Goal: Information Seeking & Learning: Find specific fact

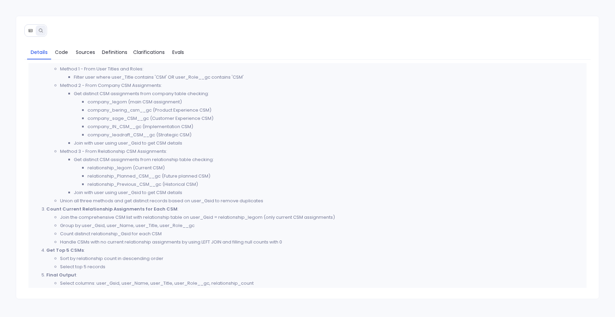
scroll to position [229, 0]
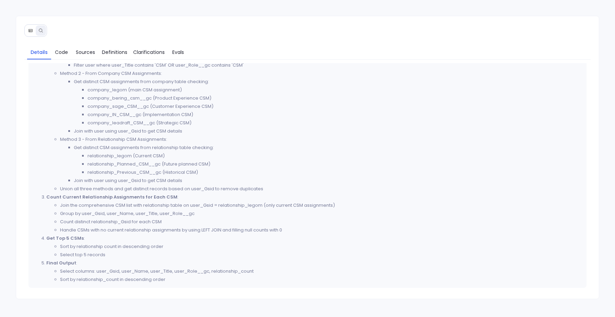
click at [24, 29] on div "Details Code Sources Definitions Clarifications Evals Thought Process The user …" at bounding box center [307, 157] width 583 height 283
click at [30, 29] on icon at bounding box center [30, 30] width 5 height 5
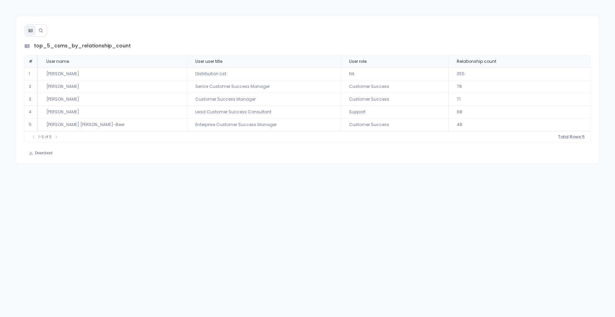
click at [40, 31] on icon at bounding box center [40, 30] width 5 height 5
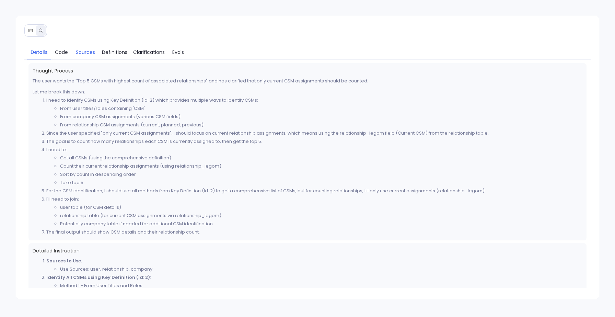
click at [83, 50] on span "Sources" at bounding box center [85, 52] width 19 height 8
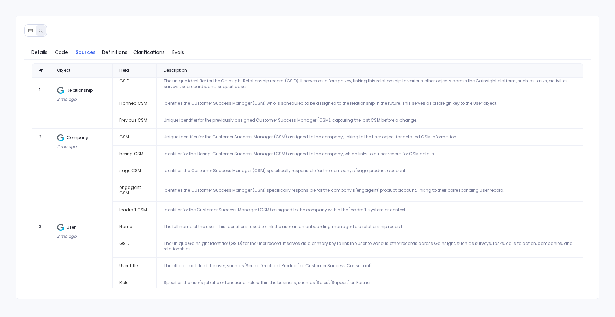
scroll to position [29, 0]
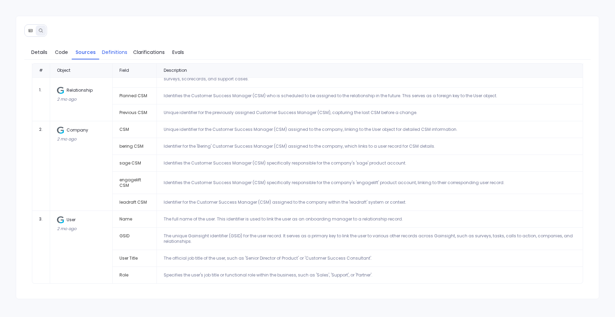
click at [118, 52] on span "Definitions" at bounding box center [114, 52] width 25 height 8
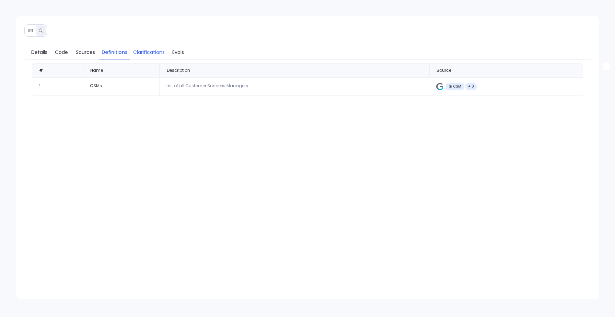
click at [139, 51] on span "Clarifications" at bounding box center [149, 52] width 32 height 8
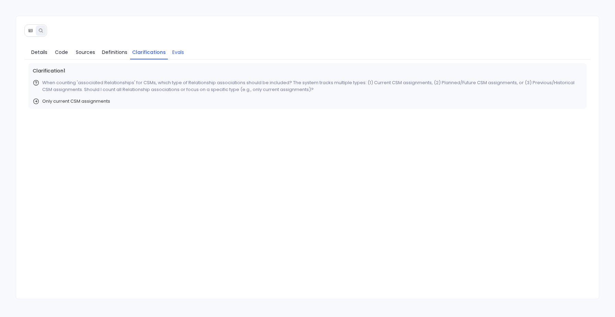
click at [176, 51] on span "Evals" at bounding box center [178, 52] width 12 height 8
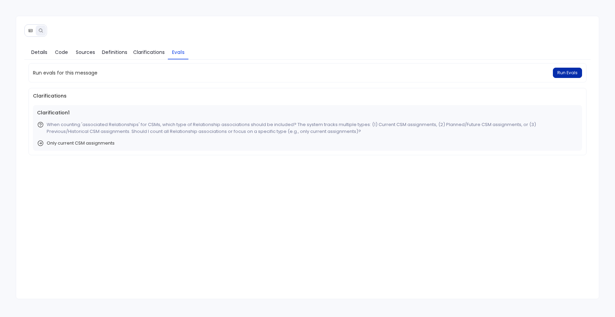
click at [570, 72] on span "Run Evals" at bounding box center [567, 72] width 20 height 5
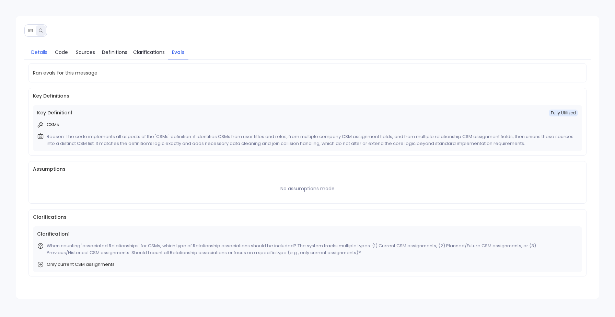
click at [41, 50] on span "Details" at bounding box center [39, 52] width 16 height 8
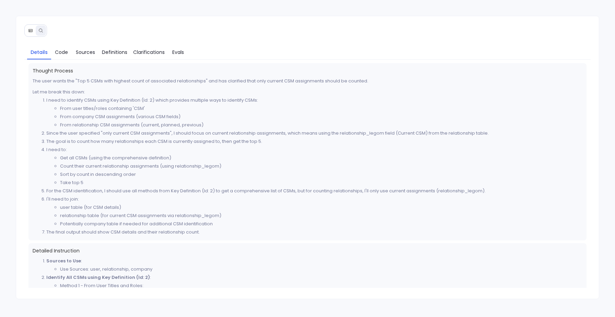
click at [30, 29] on icon at bounding box center [30, 30] width 5 height 5
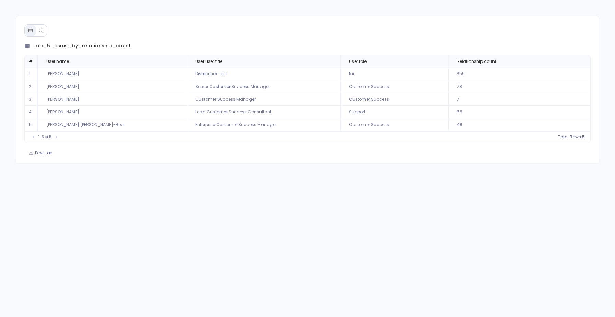
click at [42, 32] on icon at bounding box center [40, 30] width 5 height 5
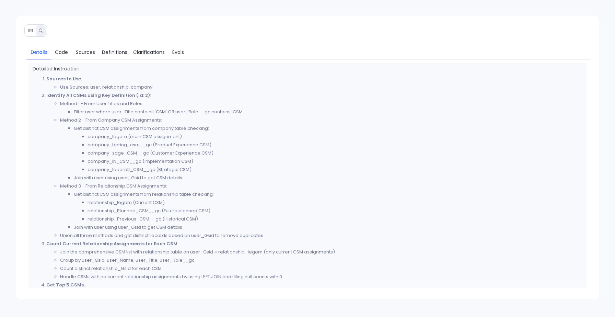
scroll to position [171, 0]
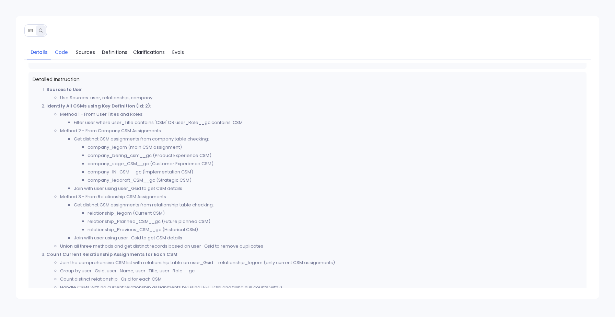
click at [58, 51] on span "Code" at bounding box center [61, 52] width 13 height 8
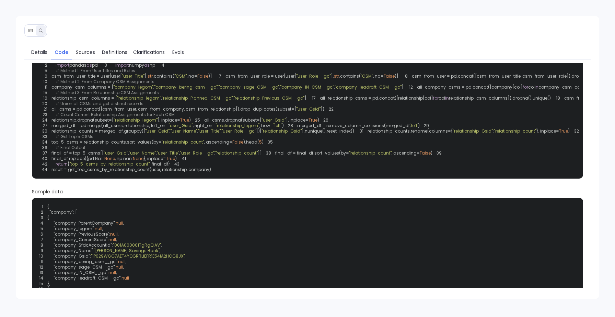
scroll to position [0, 0]
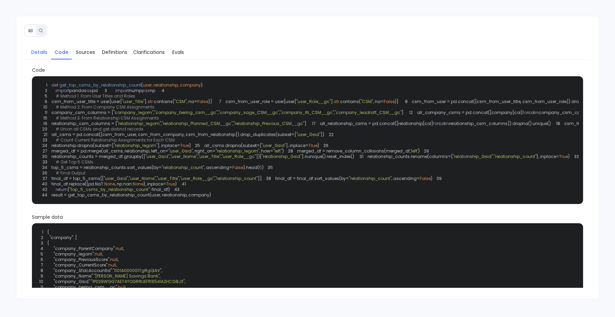
click at [43, 51] on span "Details" at bounding box center [39, 52] width 16 height 8
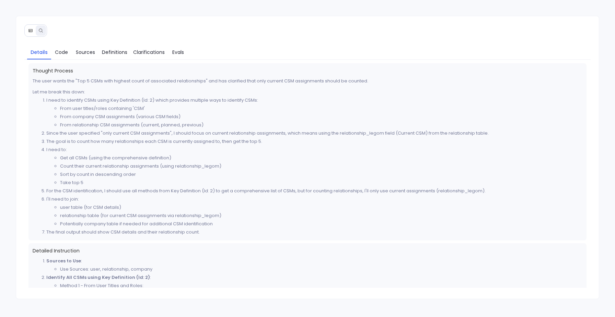
click at [30, 28] on button at bounding box center [30, 30] width 10 height 10
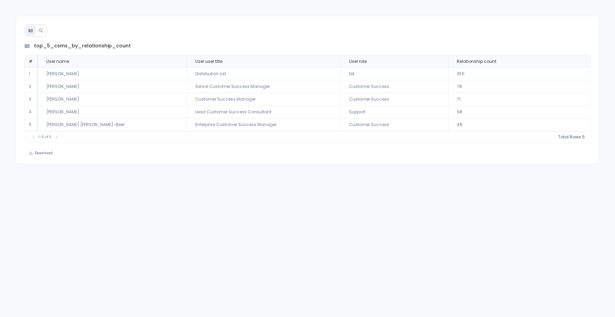
click at [33, 35] on button at bounding box center [30, 30] width 10 height 10
click at [39, 33] on button at bounding box center [41, 30] width 10 height 10
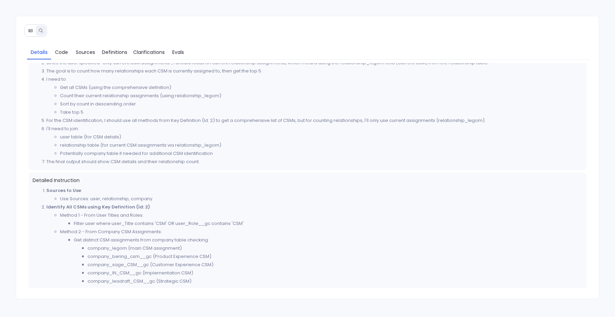
scroll to position [74, 0]
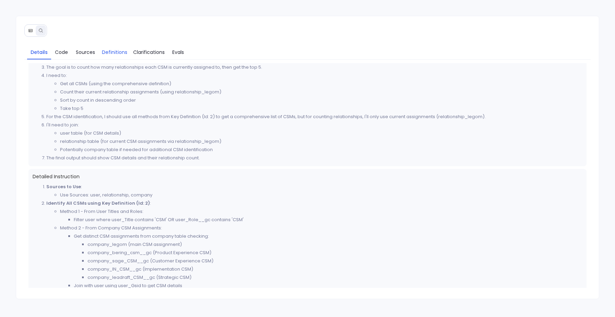
click at [108, 54] on span "Definitions" at bounding box center [114, 52] width 25 height 8
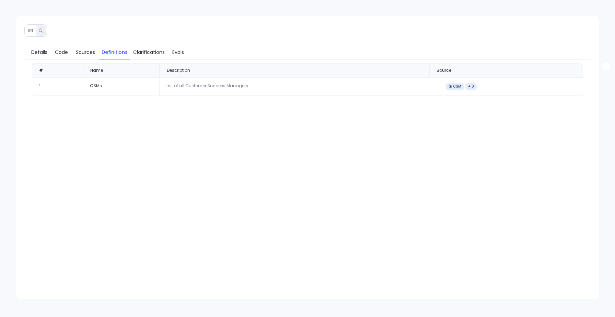
click at [91, 88] on div "CSMs" at bounding box center [121, 85] width 62 height 5
click at [33, 49] on span "Details" at bounding box center [39, 52] width 16 height 8
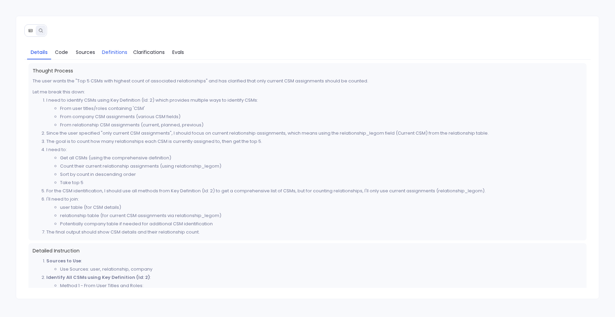
click at [125, 55] on span "Definitions" at bounding box center [114, 52] width 25 height 8
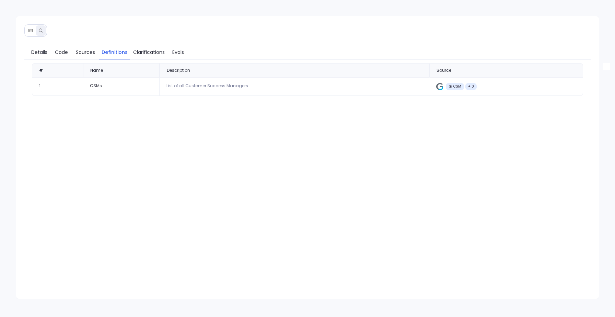
click at [102, 85] on div "CSMs" at bounding box center [121, 85] width 62 height 5
click at [38, 54] on span "Details" at bounding box center [39, 52] width 16 height 8
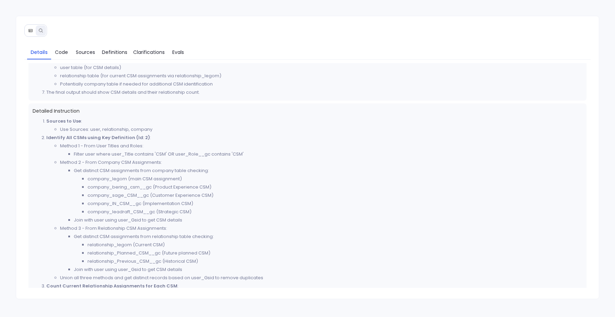
scroll to position [142, 0]
click at [29, 34] on button at bounding box center [30, 30] width 10 height 10
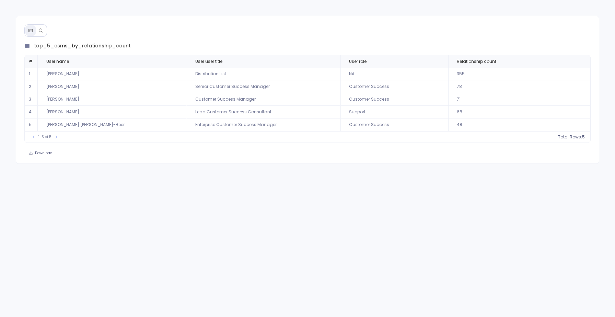
click at [39, 31] on icon at bounding box center [40, 30] width 5 height 5
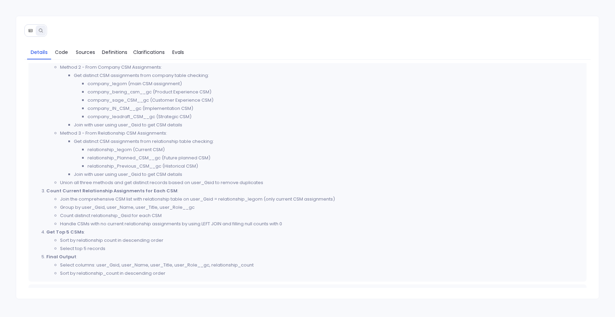
scroll to position [236, 0]
click at [116, 198] on li "Join the comprehensive CSM list with relationship table on user_Gsid = relation…" at bounding box center [321, 198] width 522 height 8
click at [94, 176] on li "Join with user using user_Gsid to get CSM details" at bounding box center [328, 173] width 509 height 8
click at [29, 28] on icon at bounding box center [30, 30] width 5 height 5
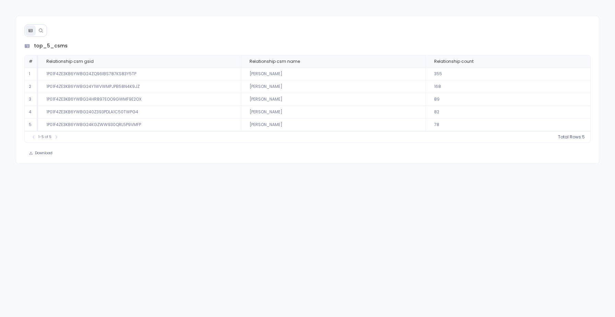
click at [42, 26] on button at bounding box center [41, 30] width 10 height 10
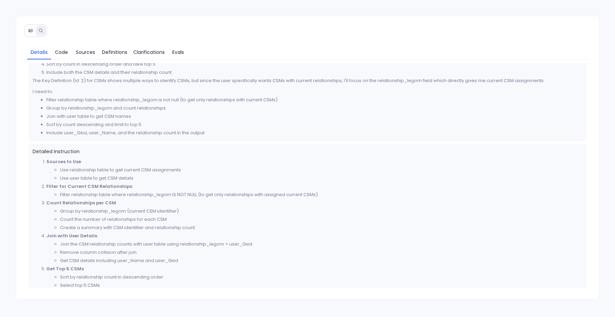
scroll to position [91, 0]
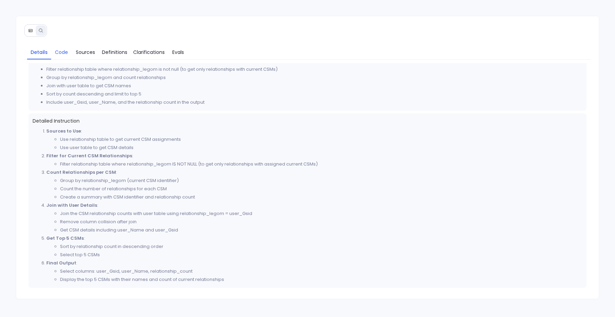
click at [63, 50] on span "Code" at bounding box center [61, 52] width 13 height 8
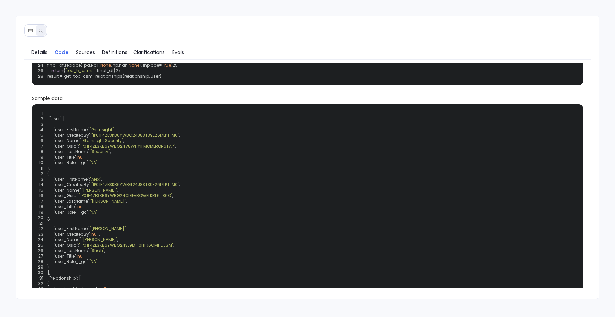
scroll to position [0, 0]
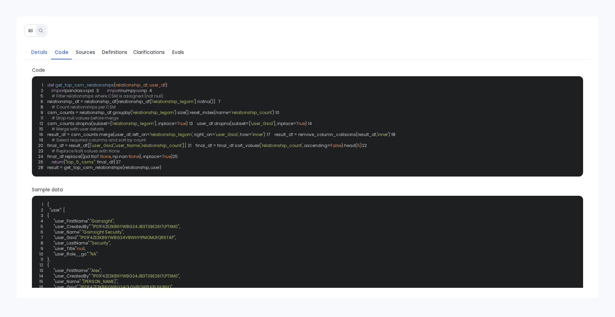
click at [42, 53] on span "Details" at bounding box center [39, 52] width 16 height 8
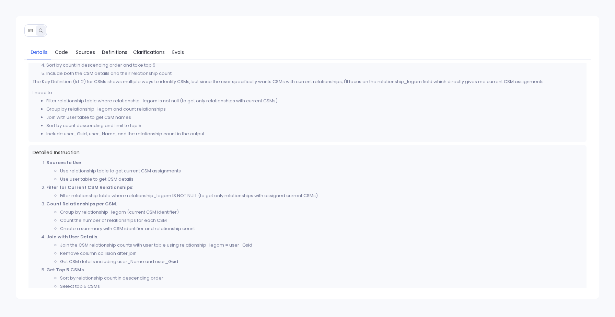
scroll to position [91, 0]
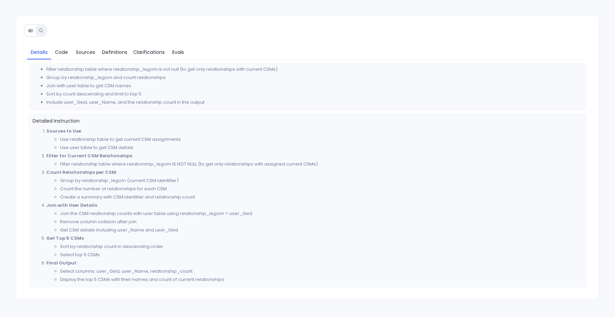
click at [29, 29] on icon at bounding box center [30, 30] width 5 height 5
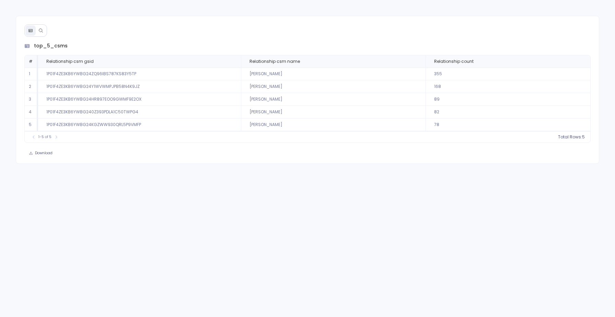
click at [38, 29] on button at bounding box center [41, 30] width 10 height 10
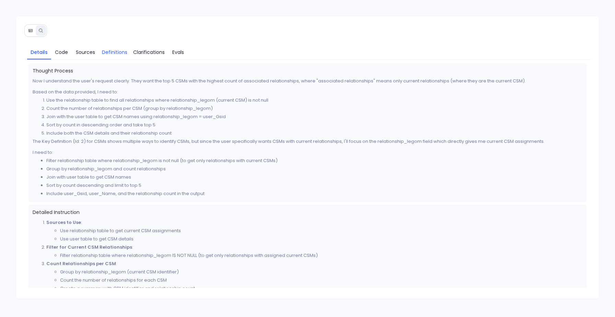
click at [114, 48] on span "Definitions" at bounding box center [114, 52] width 25 height 8
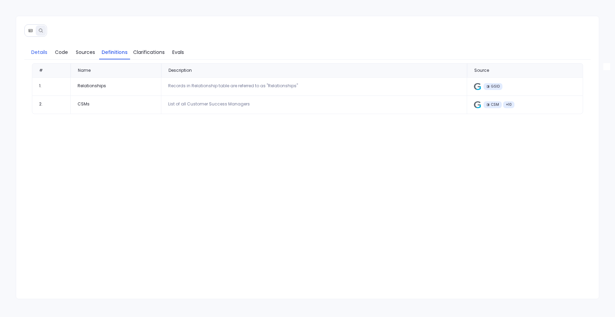
click at [38, 55] on span "Details" at bounding box center [39, 52] width 16 height 8
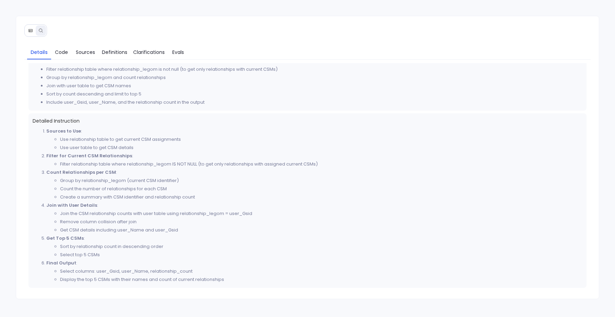
click at [30, 32] on icon at bounding box center [30, 30] width 5 height 5
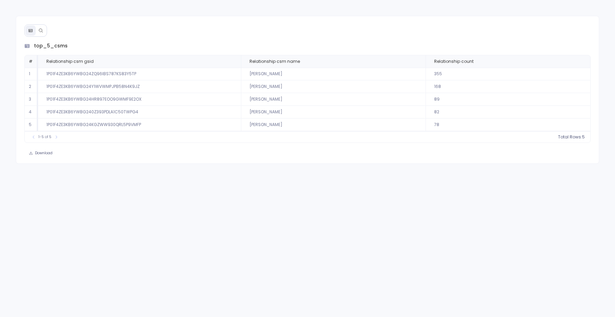
click at [42, 30] on icon at bounding box center [41, 30] width 4 height 4
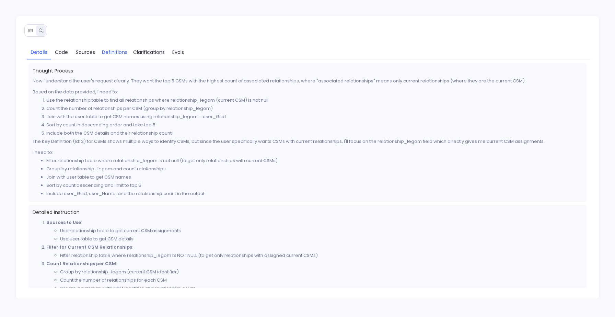
click at [116, 55] on span "Definitions" at bounding box center [114, 52] width 25 height 8
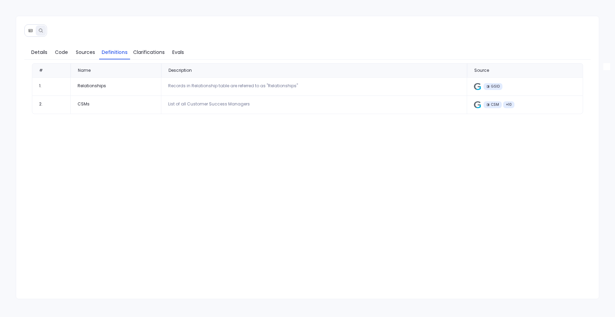
click at [80, 105] on div "CSMs" at bounding box center [116, 103] width 77 height 5
click at [42, 56] on link "Details" at bounding box center [39, 52] width 24 height 14
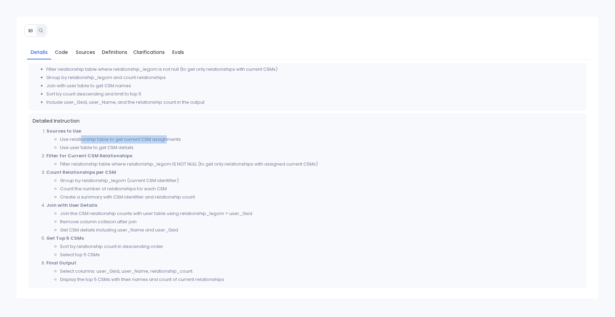
drag, startPoint x: 81, startPoint y: 142, endPoint x: 167, endPoint y: 142, distance: 86.2
click at [167, 142] on li "Use relationship table to get current CSM assignments" at bounding box center [321, 139] width 522 height 8
click at [139, 182] on li "Group by relationship_legom (current CSM identifier)" at bounding box center [321, 180] width 522 height 8
click at [113, 182] on li "Group by relationship_legom (current CSM identifier)" at bounding box center [321, 180] width 522 height 8
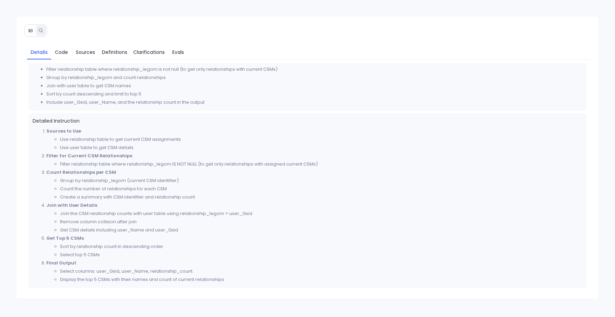
click at [55, 213] on ul "Join the CSM relationship counts with user table using relationship_legom = use…" at bounding box center [314, 221] width 536 height 25
click at [71, 238] on strong "Get Top 5 CSMs" at bounding box center [64, 238] width 37 height 7
click at [110, 54] on span "Definitions" at bounding box center [114, 52] width 25 height 8
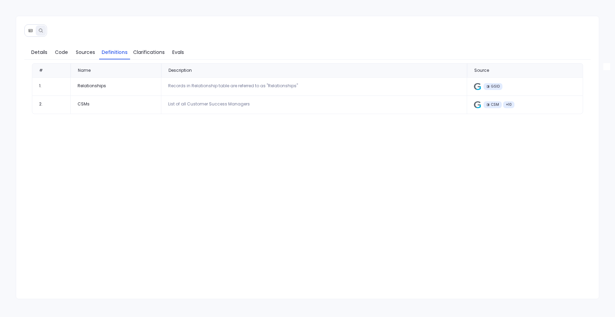
click at [82, 105] on div "CSMs" at bounding box center [116, 103] width 77 height 5
click at [86, 102] on div "CSMs" at bounding box center [116, 103] width 77 height 5
click at [82, 104] on div "CSMs" at bounding box center [116, 103] width 77 height 5
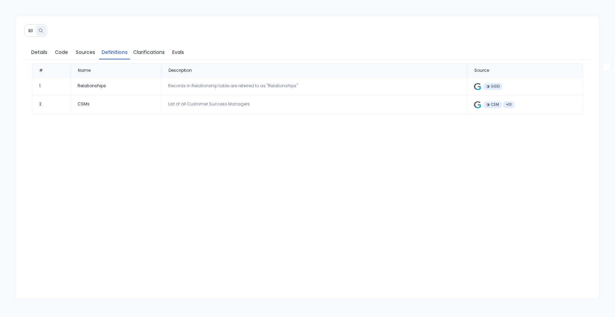
click at [81, 104] on div "CSMs" at bounding box center [116, 103] width 77 height 5
click at [38, 56] on span "Details" at bounding box center [39, 52] width 16 height 8
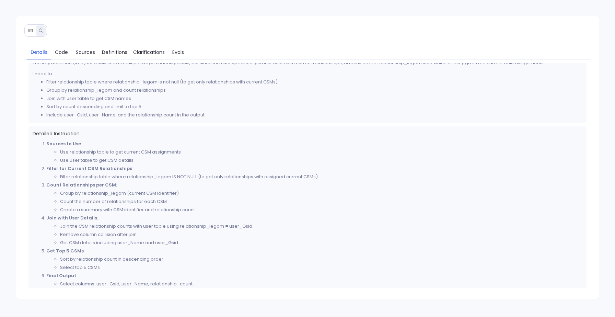
scroll to position [91, 0]
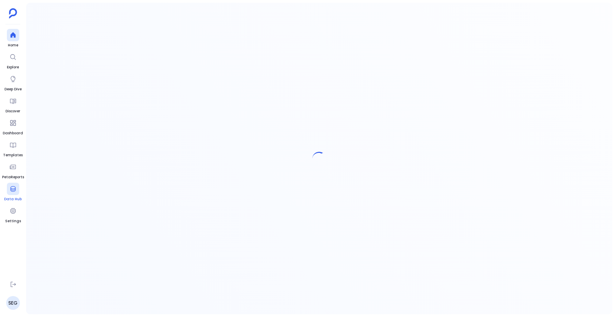
click at [11, 194] on div at bounding box center [13, 189] width 12 height 12
click at [13, 187] on icon at bounding box center [13, 188] width 7 height 7
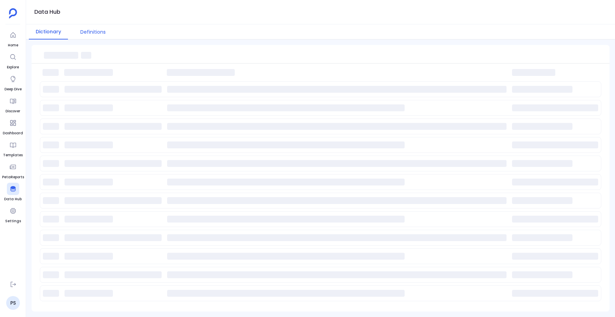
click at [94, 32] on button "Definitions" at bounding box center [92, 31] width 39 height 15
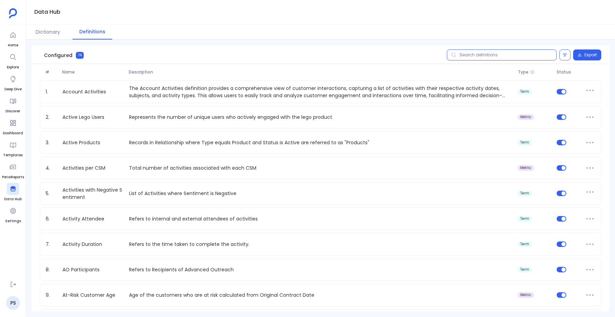
click at [463, 52] on input "text" at bounding box center [502, 54] width 110 height 11
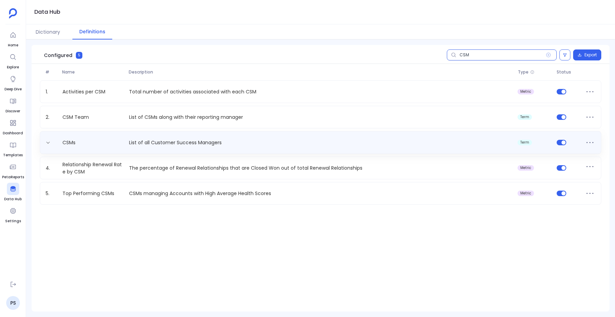
type input "CSM"
click at [134, 144] on p "List of all Customer Success Managers" at bounding box center [320, 142] width 389 height 7
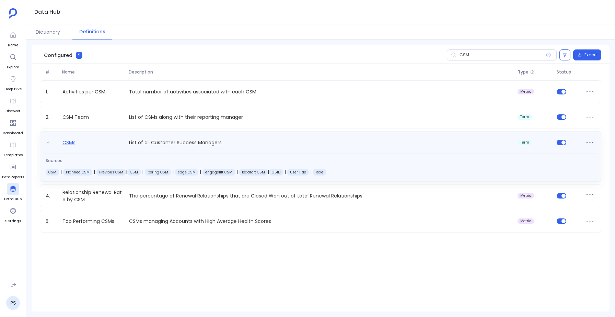
click at [71, 141] on link "CSMs" at bounding box center [69, 143] width 19 height 11
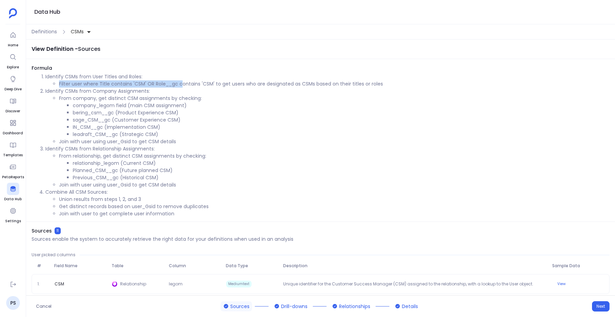
drag, startPoint x: 60, startPoint y: 82, endPoint x: 182, endPoint y: 83, distance: 122.2
click at [182, 83] on li "Filter user where Title contains 'CSM' OR Role__gc contains 'CSM' to get users …" at bounding box center [334, 83] width 551 height 7
click at [121, 143] on li "Join with user using user_Gsid to get CSM details" at bounding box center [334, 141] width 551 height 7
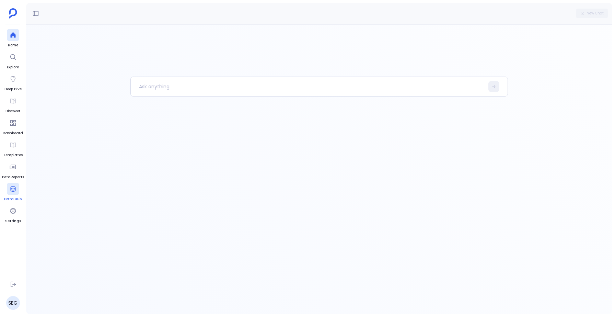
click at [5, 187] on link "Data Hub" at bounding box center [13, 192] width 18 height 19
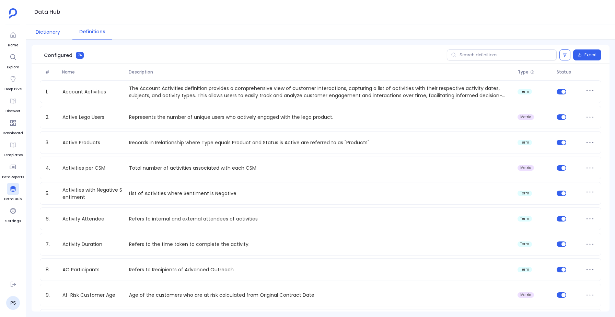
click at [52, 28] on button "Dictionary" at bounding box center [48, 31] width 38 height 15
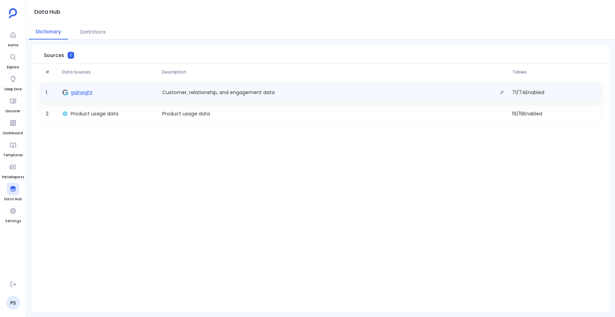
click at [80, 89] on span "gainsight" at bounding box center [82, 92] width 22 height 7
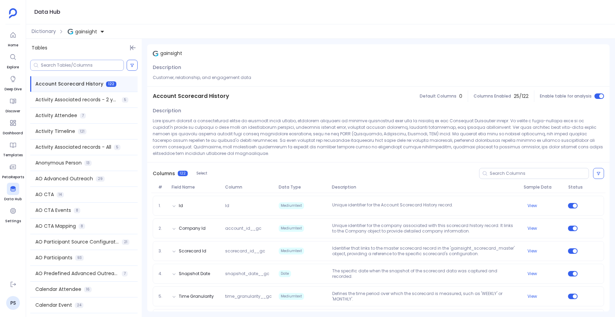
click at [72, 66] on input at bounding box center [82, 64] width 83 height 5
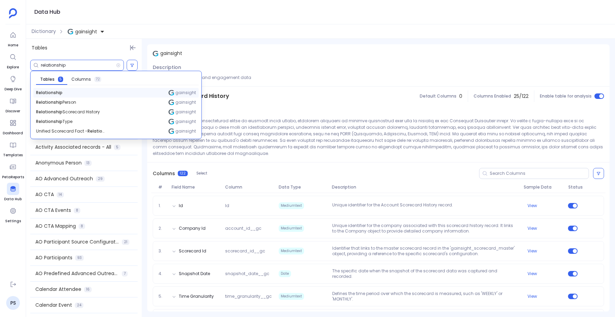
type input "relationship"
click at [48, 92] on span "Relationship" at bounding box center [49, 92] width 26 height 5
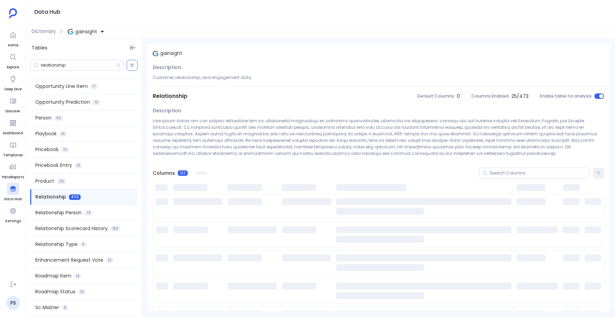
scroll to position [614, 0]
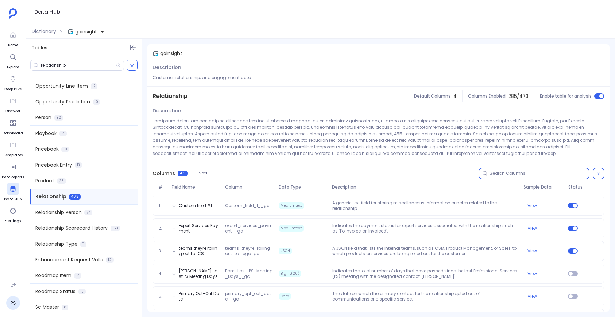
click at [494, 171] on input at bounding box center [539, 173] width 99 height 5
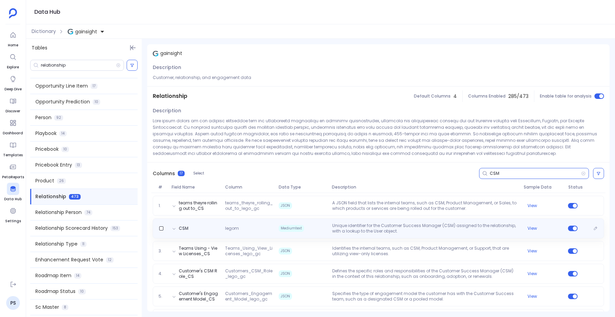
type input "CSM"
click at [275, 223] on div "CSM legom Mediumtext Unique identifier for the Customer Success Manager (CSM) a…" at bounding box center [378, 228] width 445 height 11
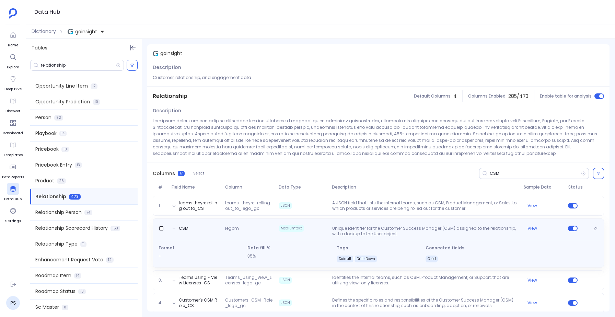
click at [275, 223] on div "CSM legom Mediumtext Unique identifier for the Customer Success Manager (CSM) a…" at bounding box center [378, 230] width 445 height 14
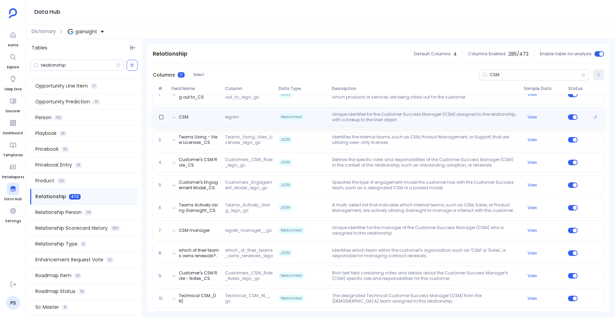
scroll to position [112, 0]
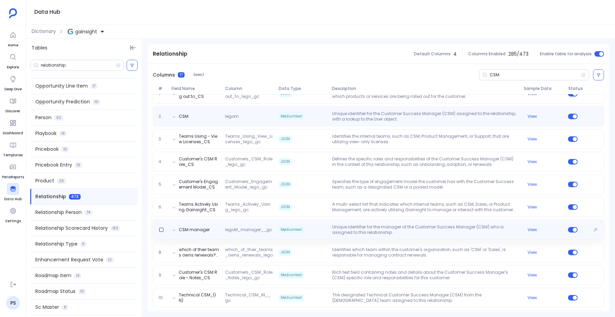
click at [275, 223] on div "CSM manager legoM_manager__gc Mediumtext Unique identifier for the manager of t…" at bounding box center [378, 230] width 451 height 20
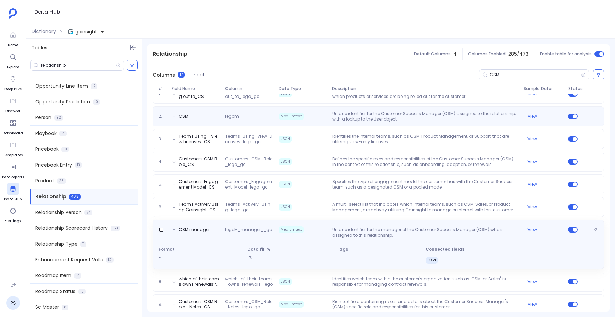
click at [275, 223] on div "CSM manager legoM_manager__gc Mediumtext Unique identifier for the manager of t…" at bounding box center [378, 244] width 451 height 49
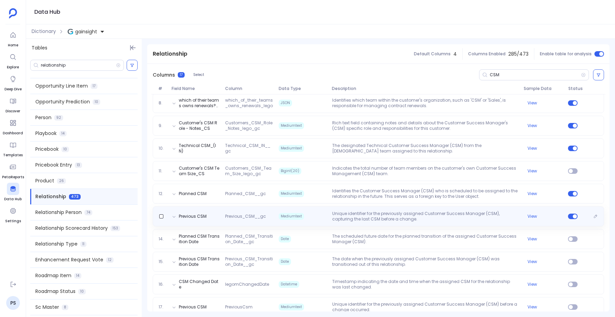
scroll to position [272, 0]
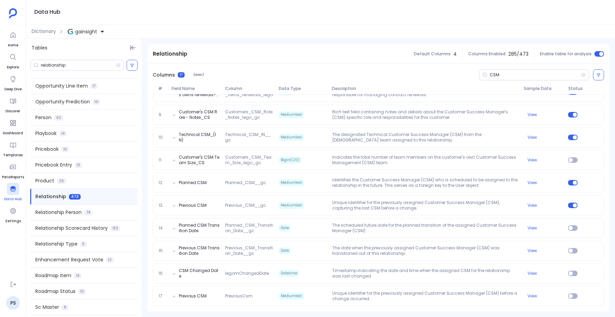
click at [12, 187] on icon at bounding box center [12, 188] width 5 height 5
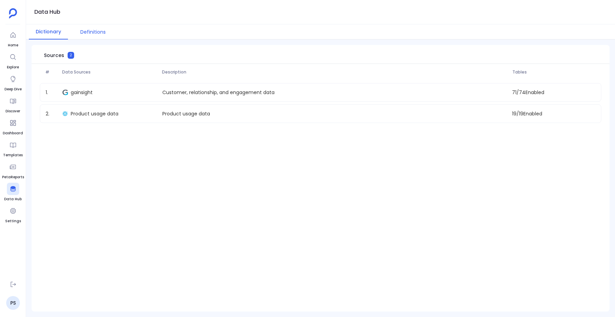
click at [90, 28] on button "Definitions" at bounding box center [92, 31] width 39 height 15
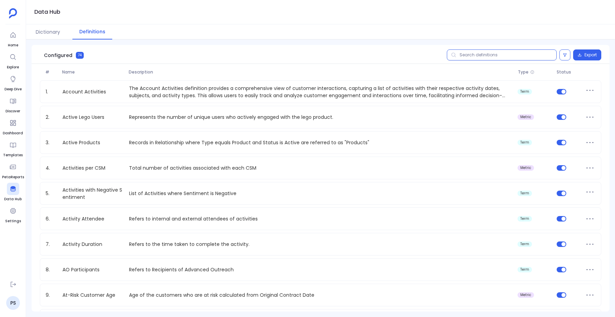
click at [473, 54] on input "text" at bounding box center [502, 54] width 110 height 11
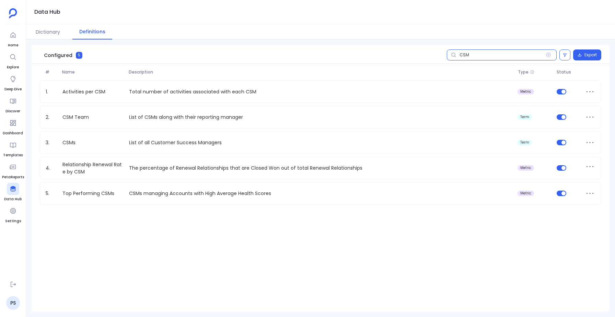
type input "CSM"
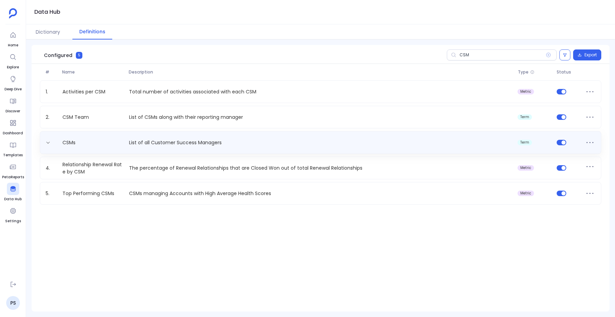
click at [299, 139] on p "List of all Customer Success Managers" at bounding box center [320, 142] width 389 height 7
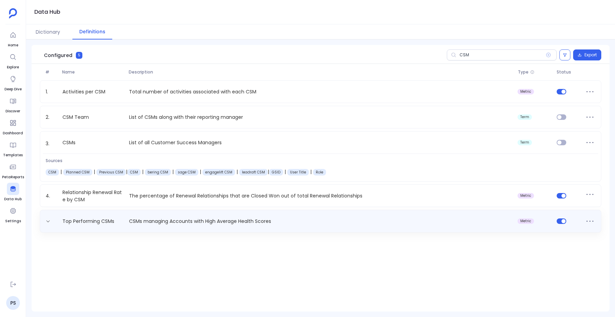
click at [295, 217] on div "Top Performing CSMs CSMs managing Accounts with High Average Health Scores metr…" at bounding box center [320, 221] width 555 height 11
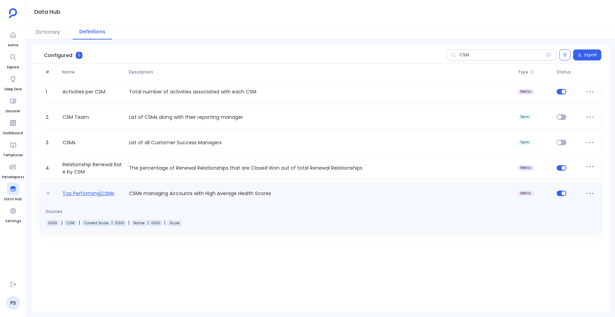
click at [100, 191] on link "Top Performing CSMs" at bounding box center [88, 194] width 57 height 11
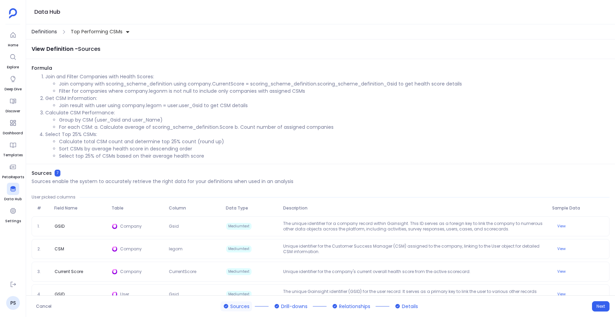
click at [47, 30] on span "Definitions" at bounding box center [44, 31] width 25 height 7
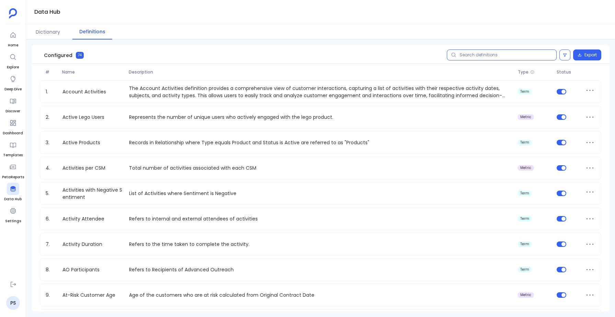
click at [500, 60] on input "text" at bounding box center [502, 54] width 110 height 11
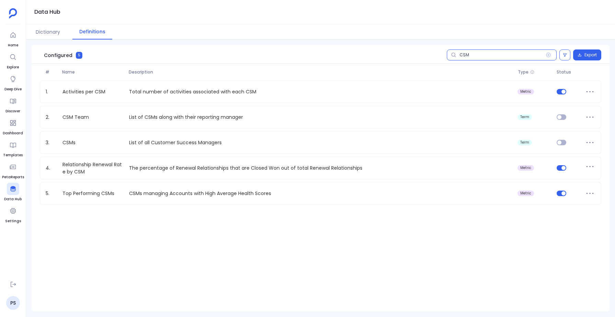
type input "CSM"
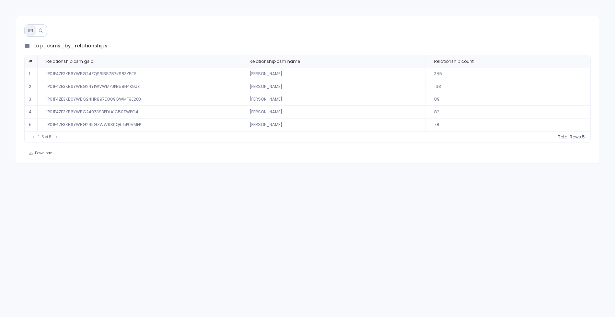
click at [40, 30] on icon at bounding box center [40, 30] width 5 height 5
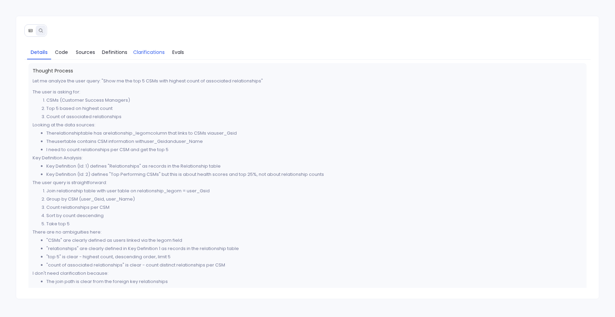
click at [146, 53] on span "Clarifications" at bounding box center [149, 52] width 32 height 8
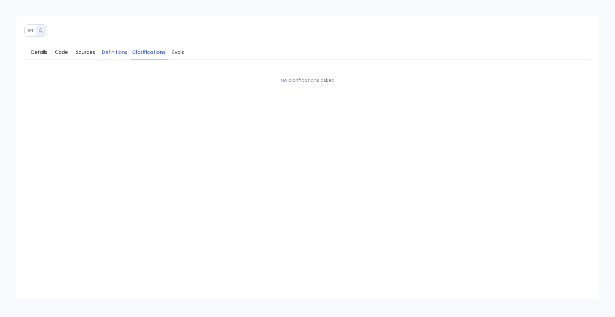
click at [113, 49] on span "Definitions" at bounding box center [114, 52] width 25 height 8
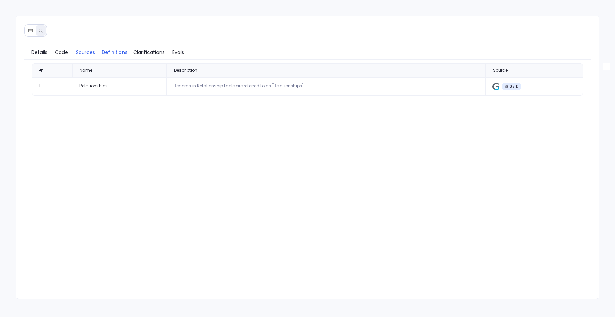
click at [78, 54] on span "Sources" at bounding box center [85, 52] width 19 height 8
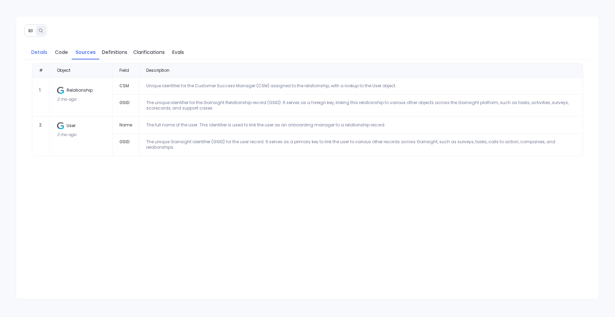
click at [35, 54] on span "Details" at bounding box center [39, 52] width 16 height 8
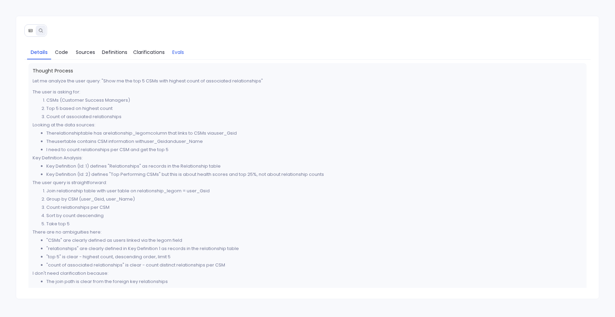
click at [171, 49] on span "Evals" at bounding box center [178, 52] width 14 height 8
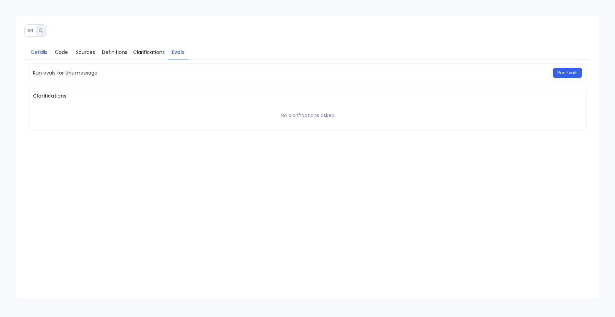
click at [38, 51] on span "Details" at bounding box center [39, 52] width 16 height 8
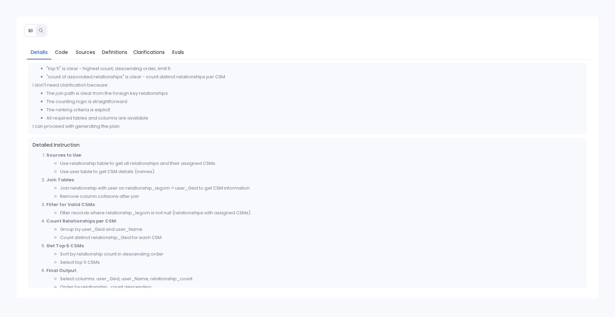
scroll to position [266, 0]
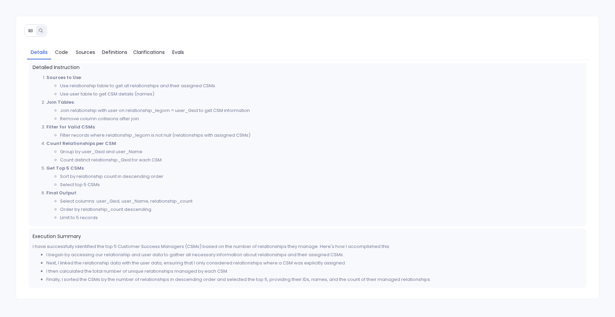
click at [29, 27] on button at bounding box center [30, 30] width 10 height 10
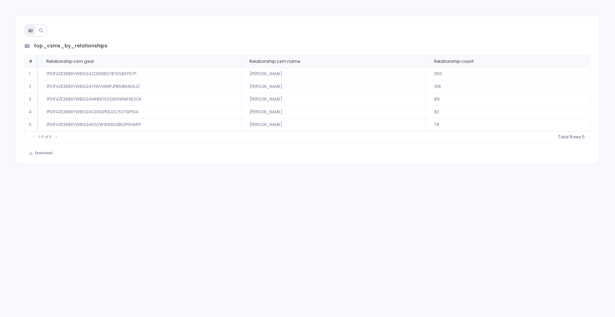
click at [46, 28] on div at bounding box center [35, 30] width 23 height 12
click at [38, 28] on icon at bounding box center [40, 30] width 5 height 5
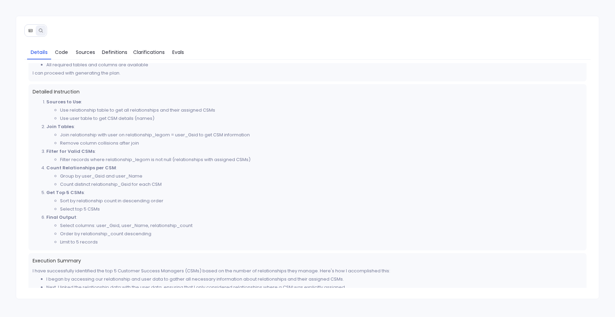
scroll to position [251, 0]
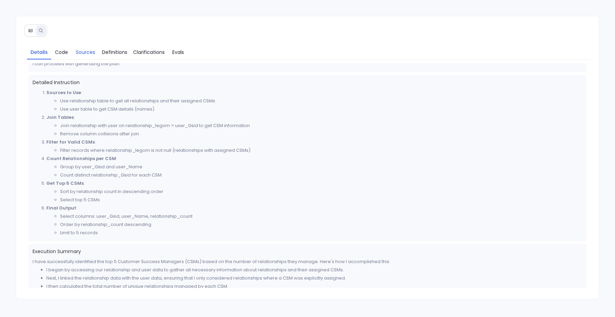
click at [83, 49] on span "Sources" at bounding box center [85, 52] width 19 height 8
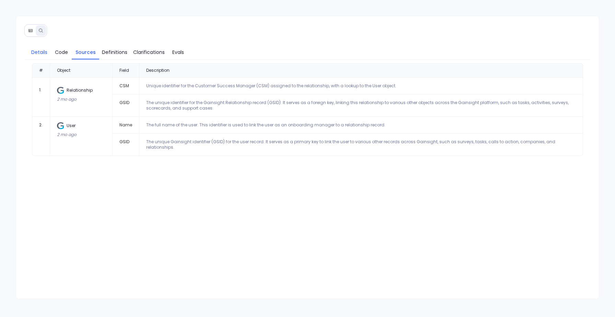
click at [36, 49] on span "Details" at bounding box center [39, 52] width 16 height 8
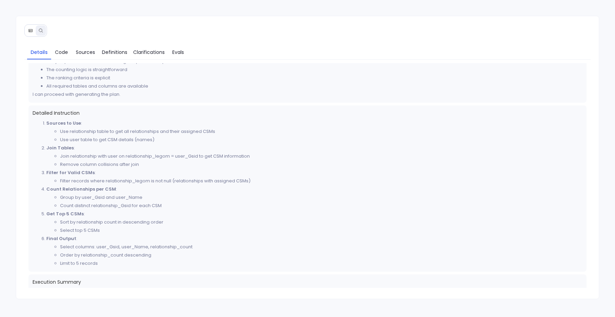
scroll to position [223, 0]
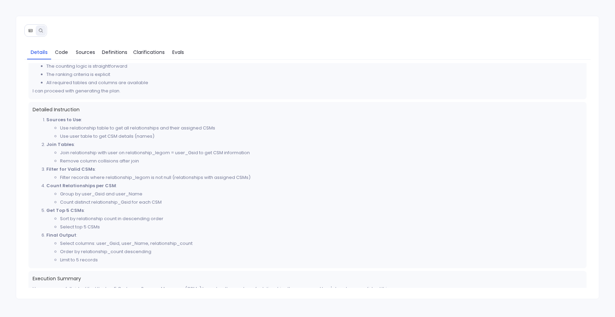
click at [30, 30] on icon at bounding box center [30, 30] width 5 height 5
